Goal: Check status: Check status

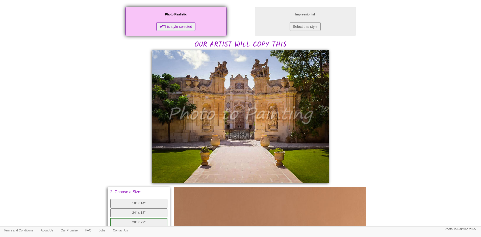
scroll to position [101, 0]
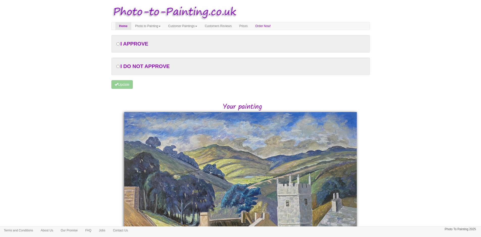
scroll to position [104, 0]
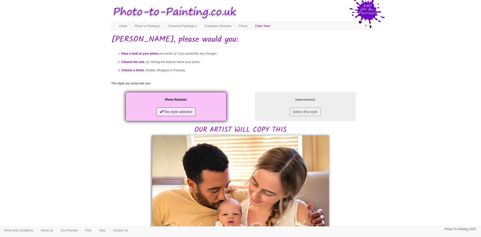
scroll to position [101, 0]
